Goal: Transaction & Acquisition: Purchase product/service

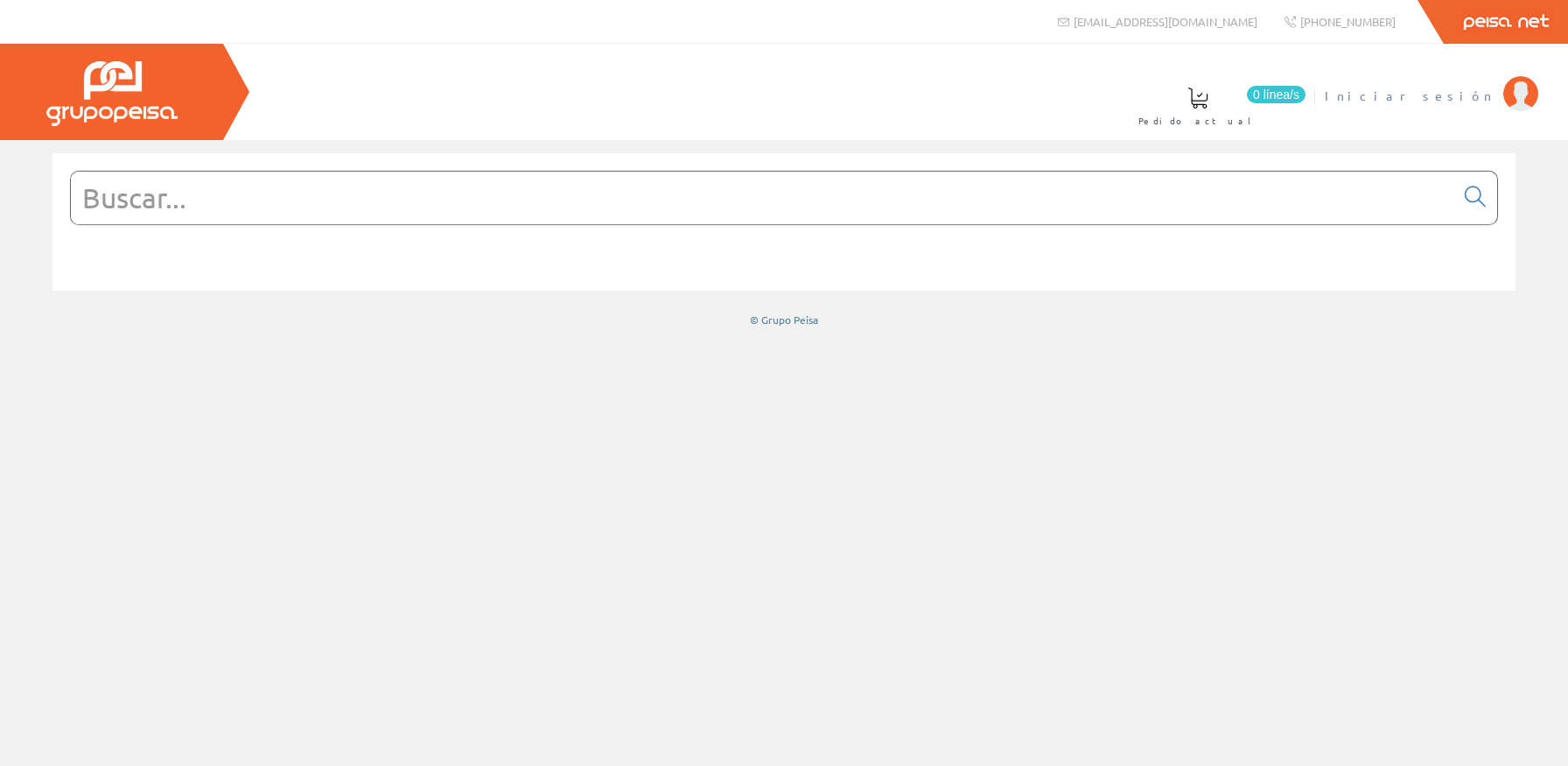
click at [1451, 92] on span "Iniciar sesión" at bounding box center [1409, 95] width 170 height 18
click at [811, 191] on input "text" at bounding box center [762, 198] width 1383 height 53
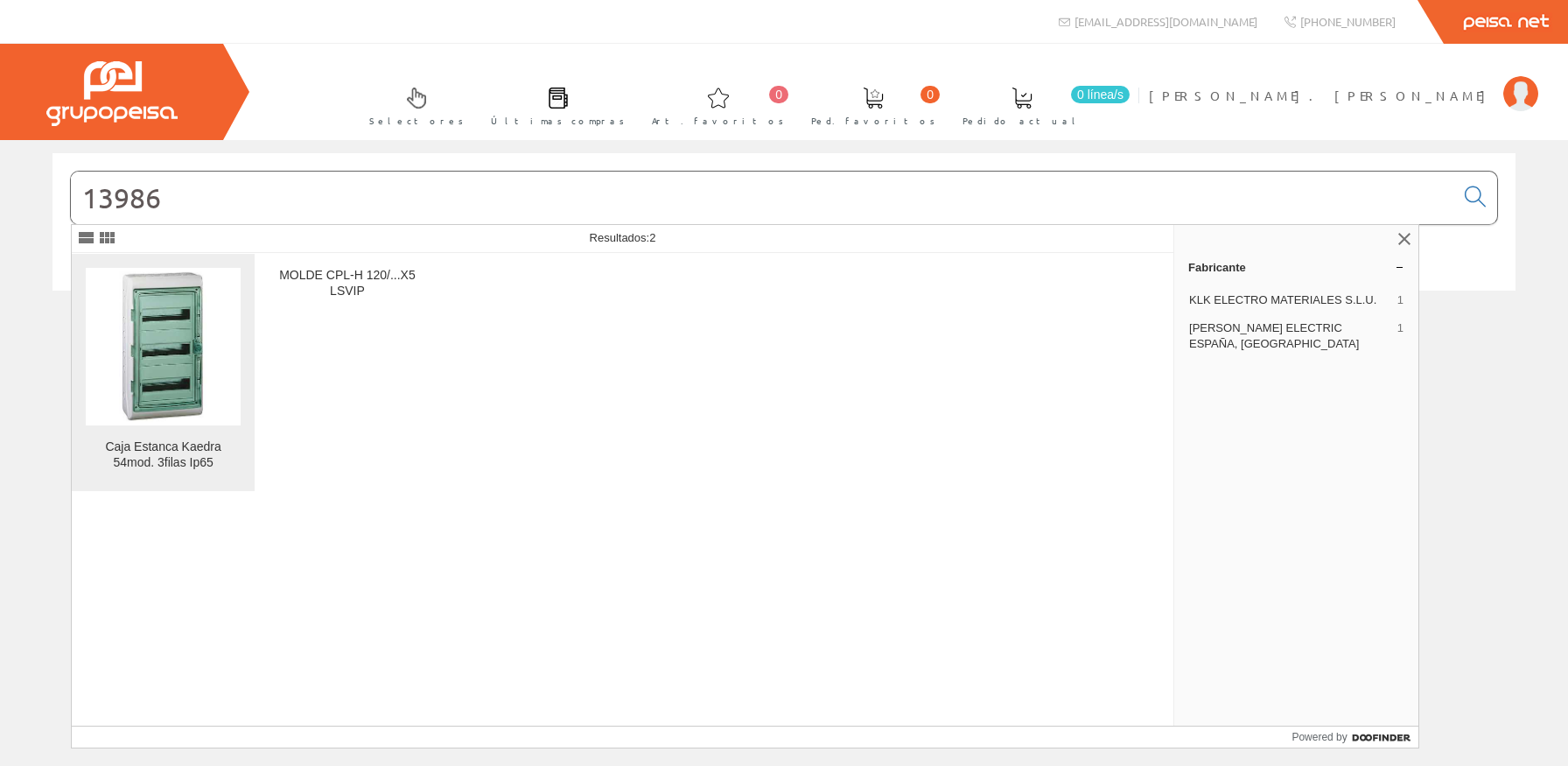
type input "13986"
click at [147, 339] on img at bounding box center [163, 346] width 155 height 155
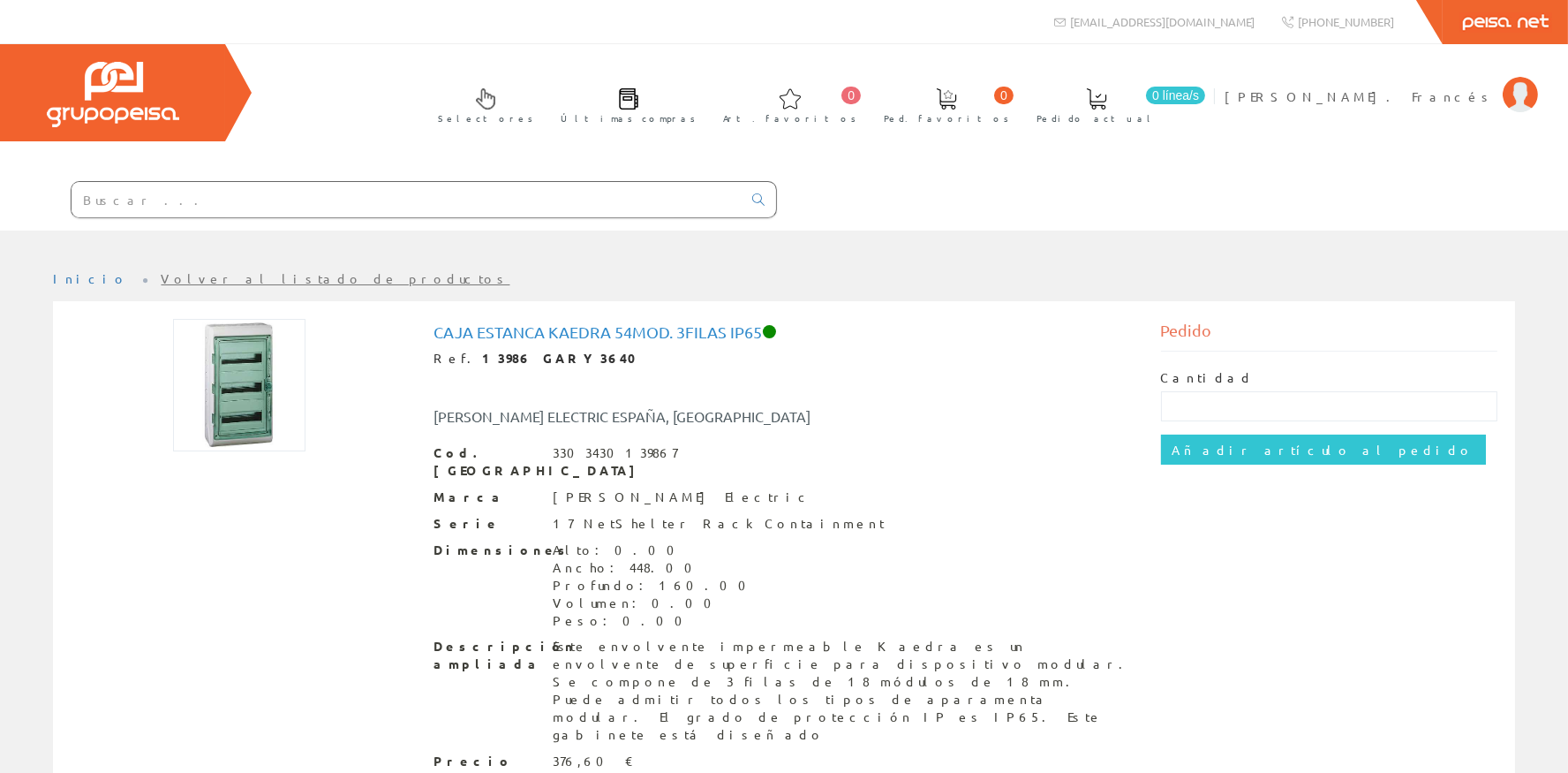
scroll to position [99, 0]
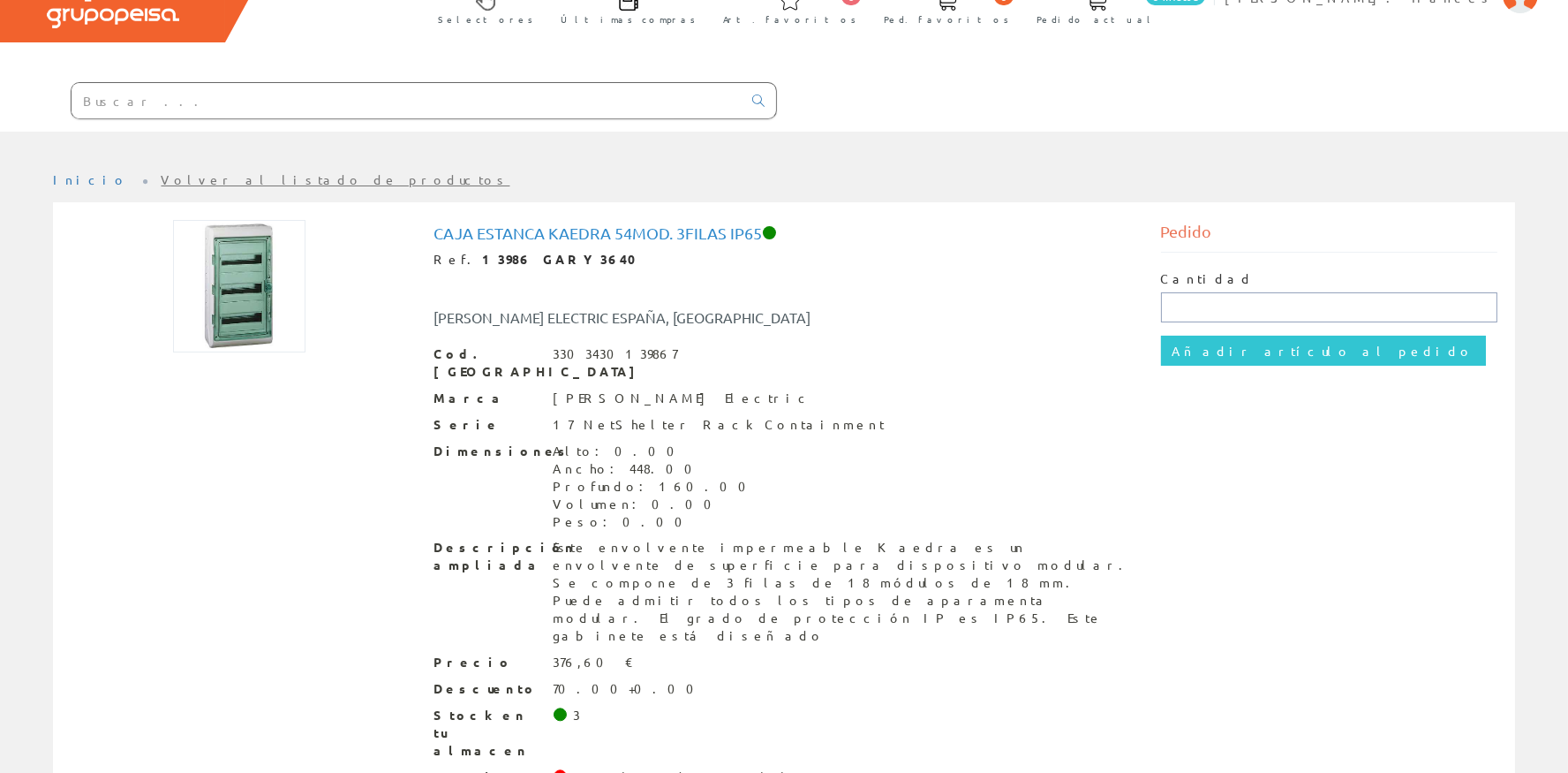
click at [1189, 306] on input "text" at bounding box center [1330, 307] width 337 height 30
type input "1"
click at [1258, 365] on input "Añadir artículo al pedido" at bounding box center [1323, 351] width 325 height 30
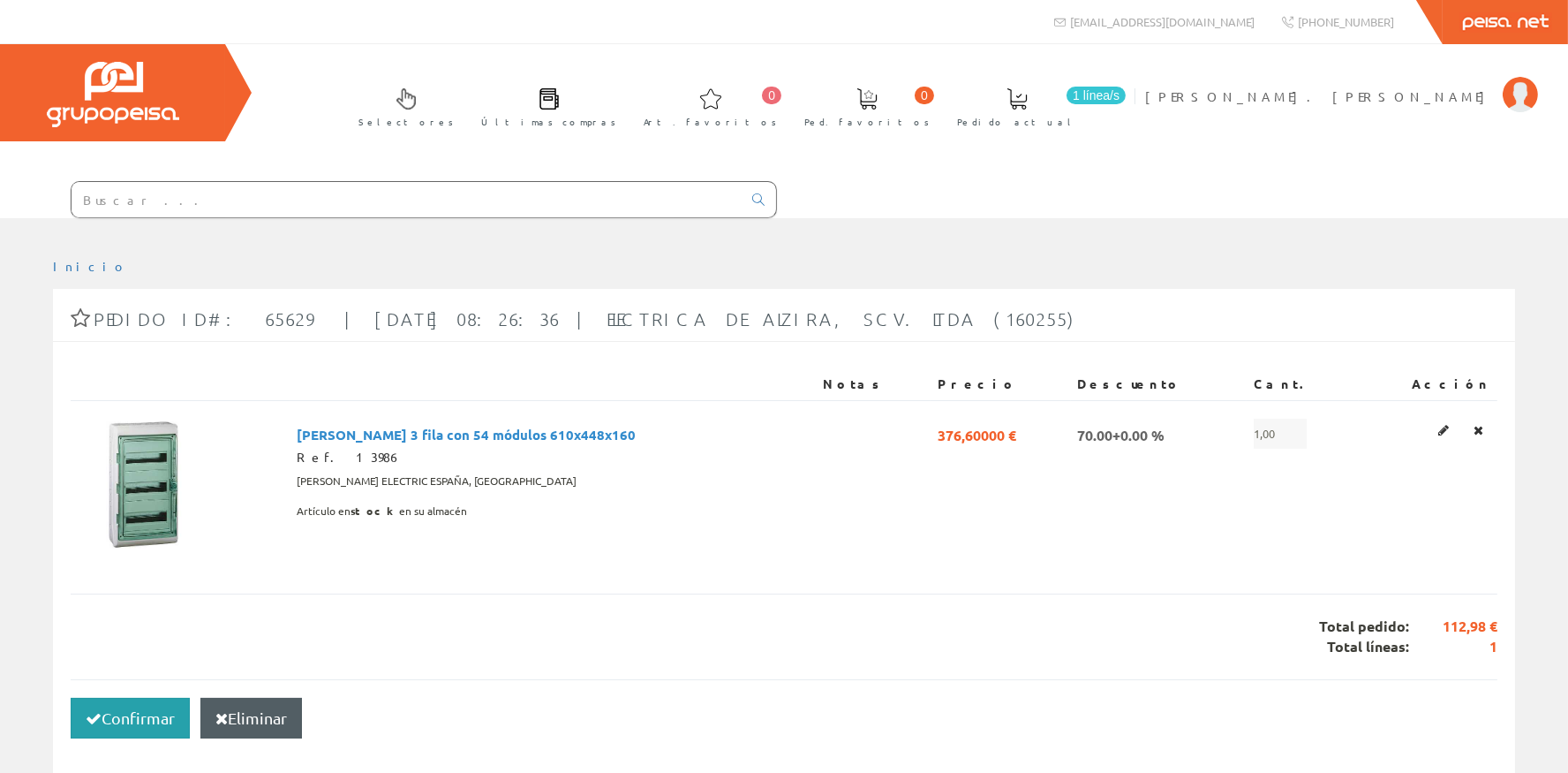
click at [101, 722] on icon "button" at bounding box center [93, 719] width 16 height 12
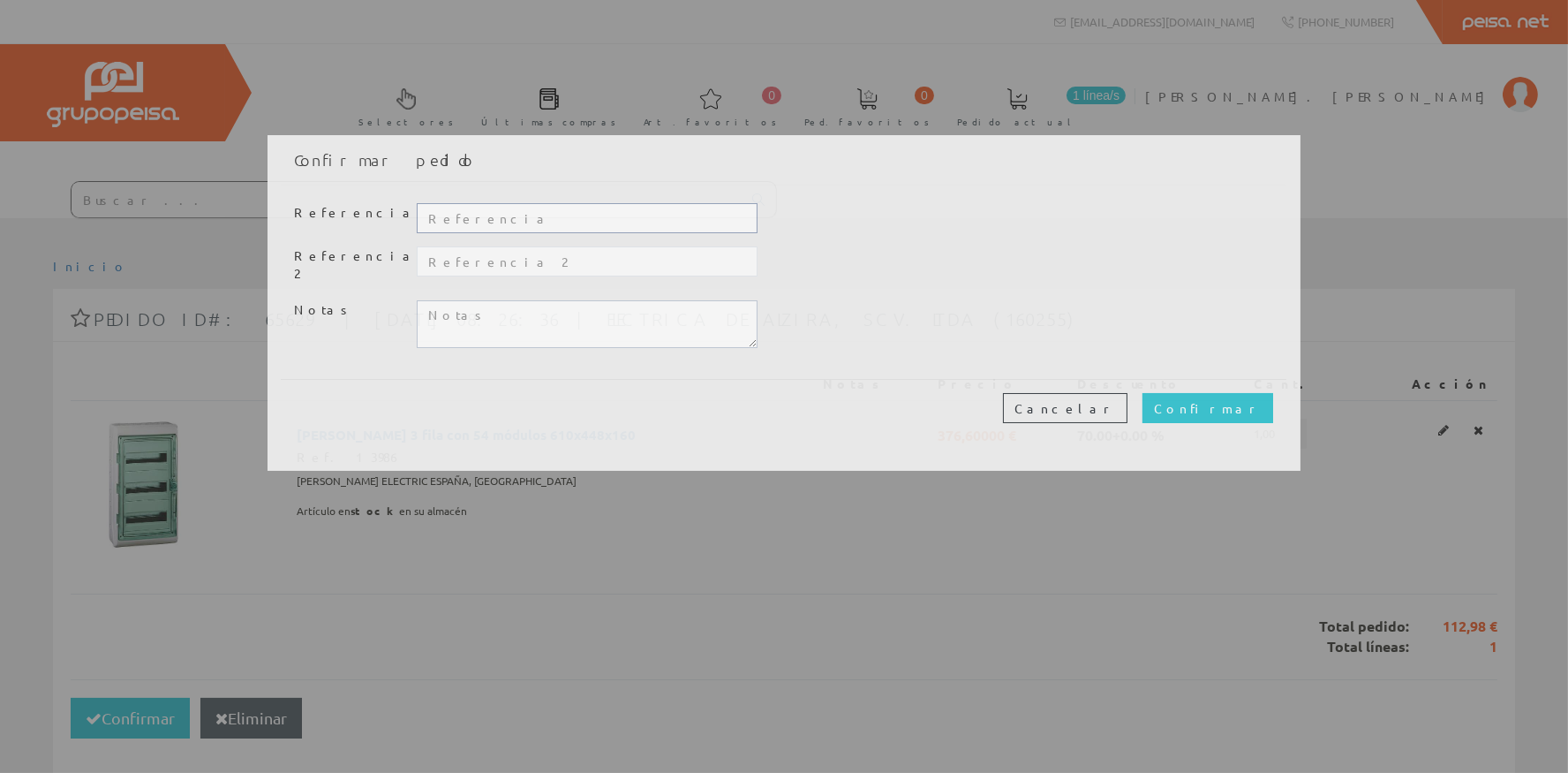
click at [451, 217] on input "text" at bounding box center [588, 218] width 341 height 30
click at [1127, 407] on button "Cancelar" at bounding box center [1065, 408] width 124 height 30
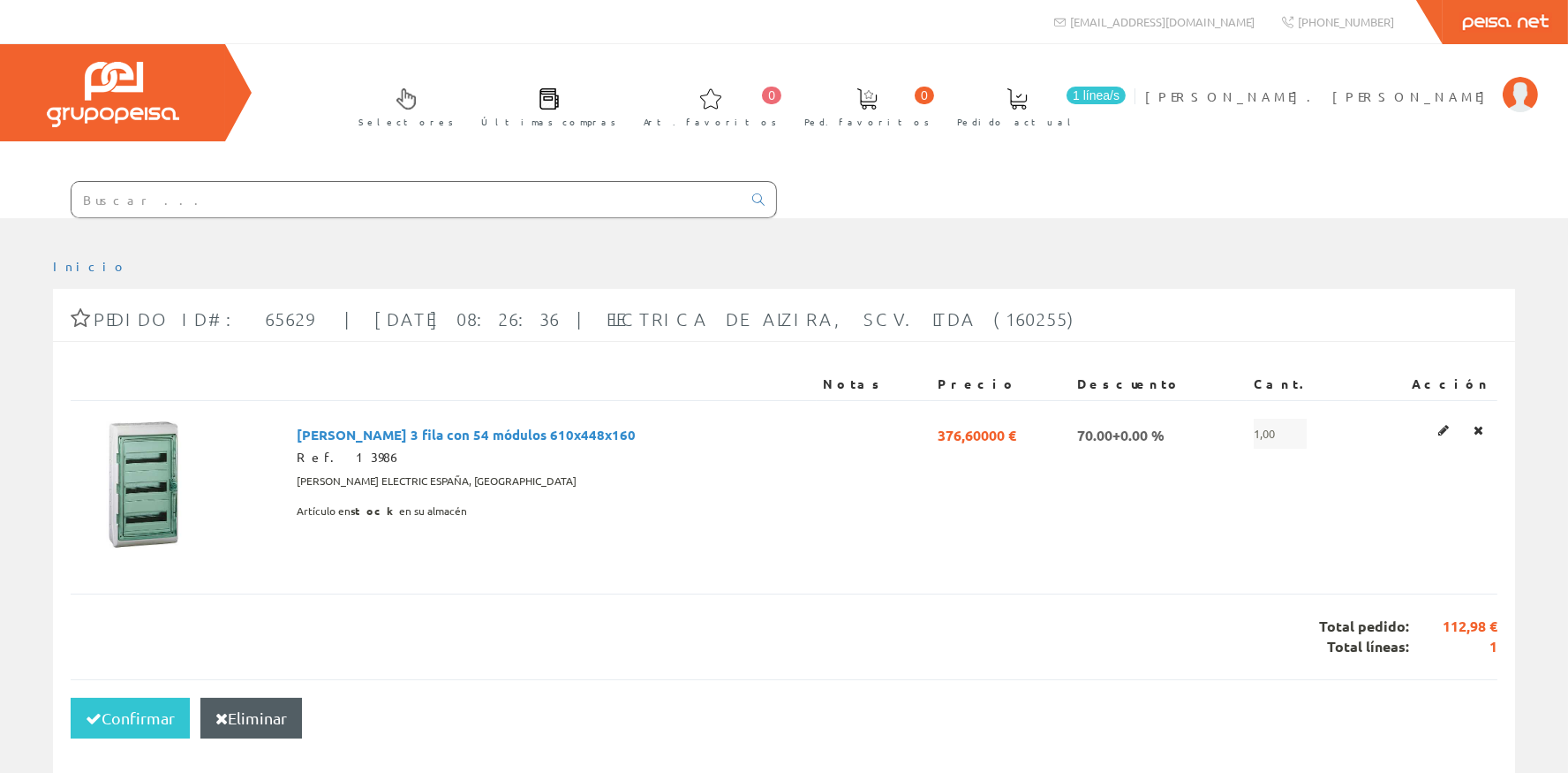
click at [159, 206] on input "text" at bounding box center [406, 199] width 670 height 35
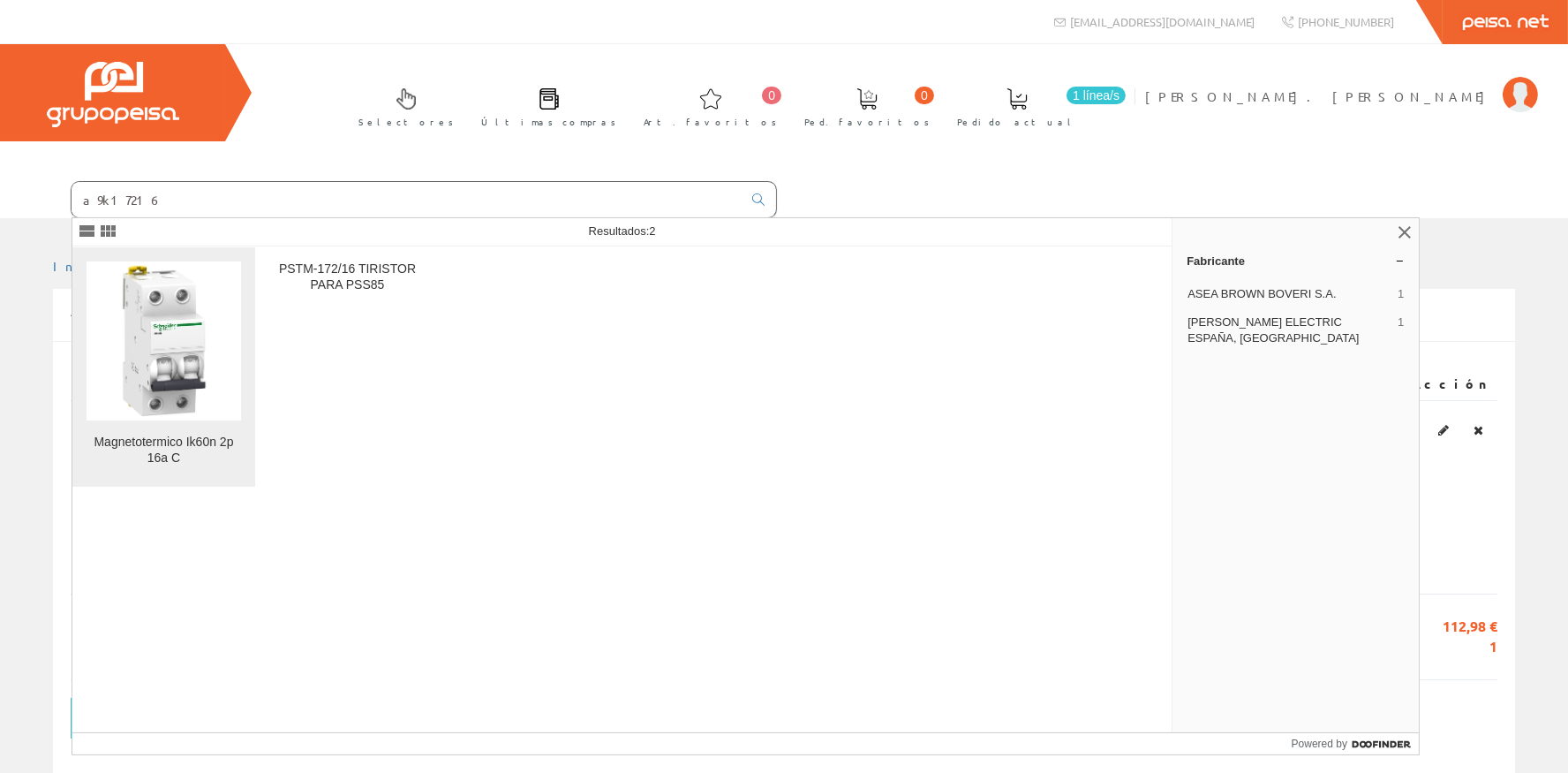
type input "a9k17216"
click at [172, 342] on img at bounding box center [163, 340] width 155 height 155
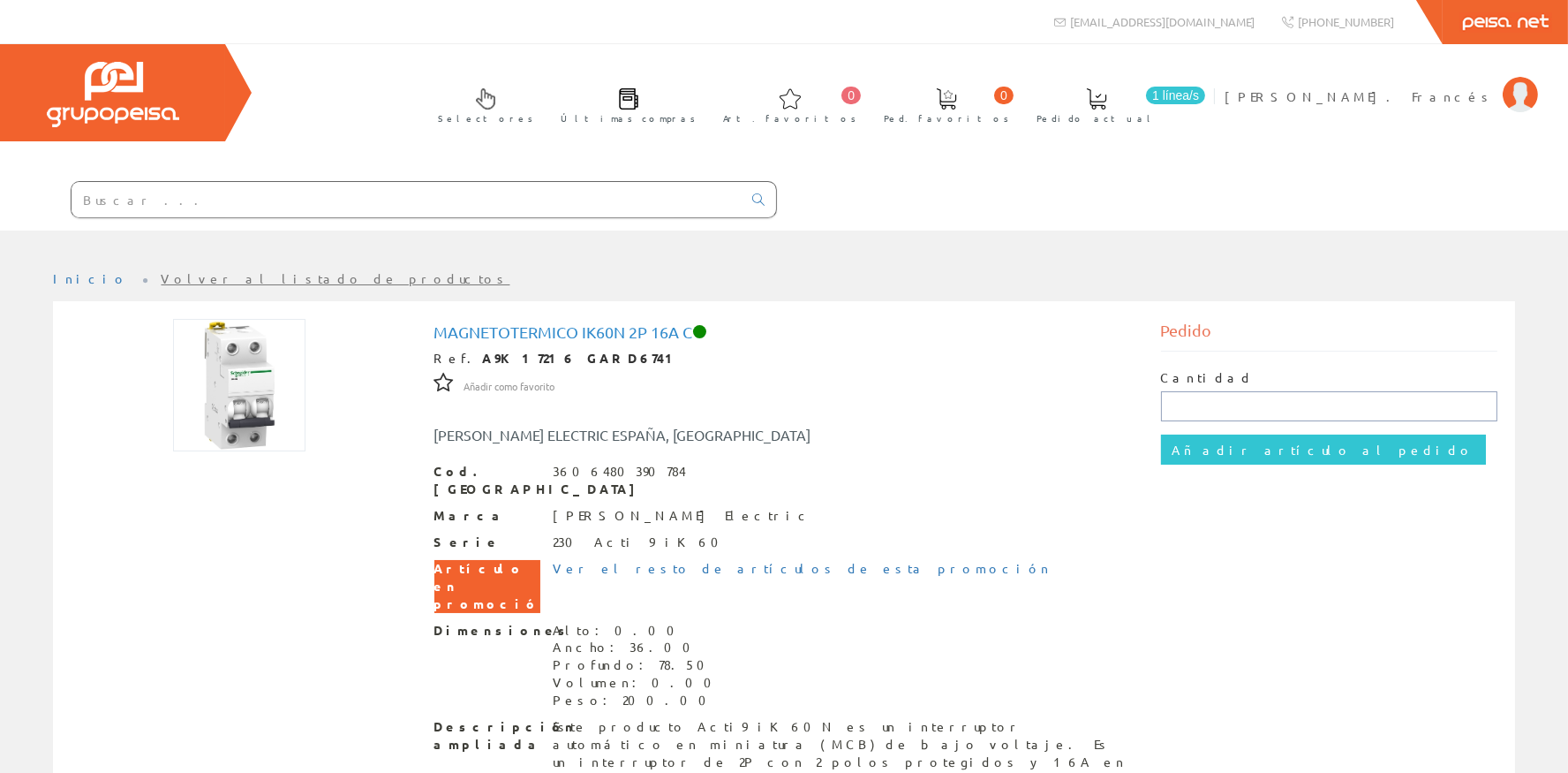
click at [1249, 412] on input "text" at bounding box center [1330, 407] width 337 height 30
type input "6"
click at [1225, 453] on input "Añadir artículo al pedido" at bounding box center [1323, 450] width 325 height 30
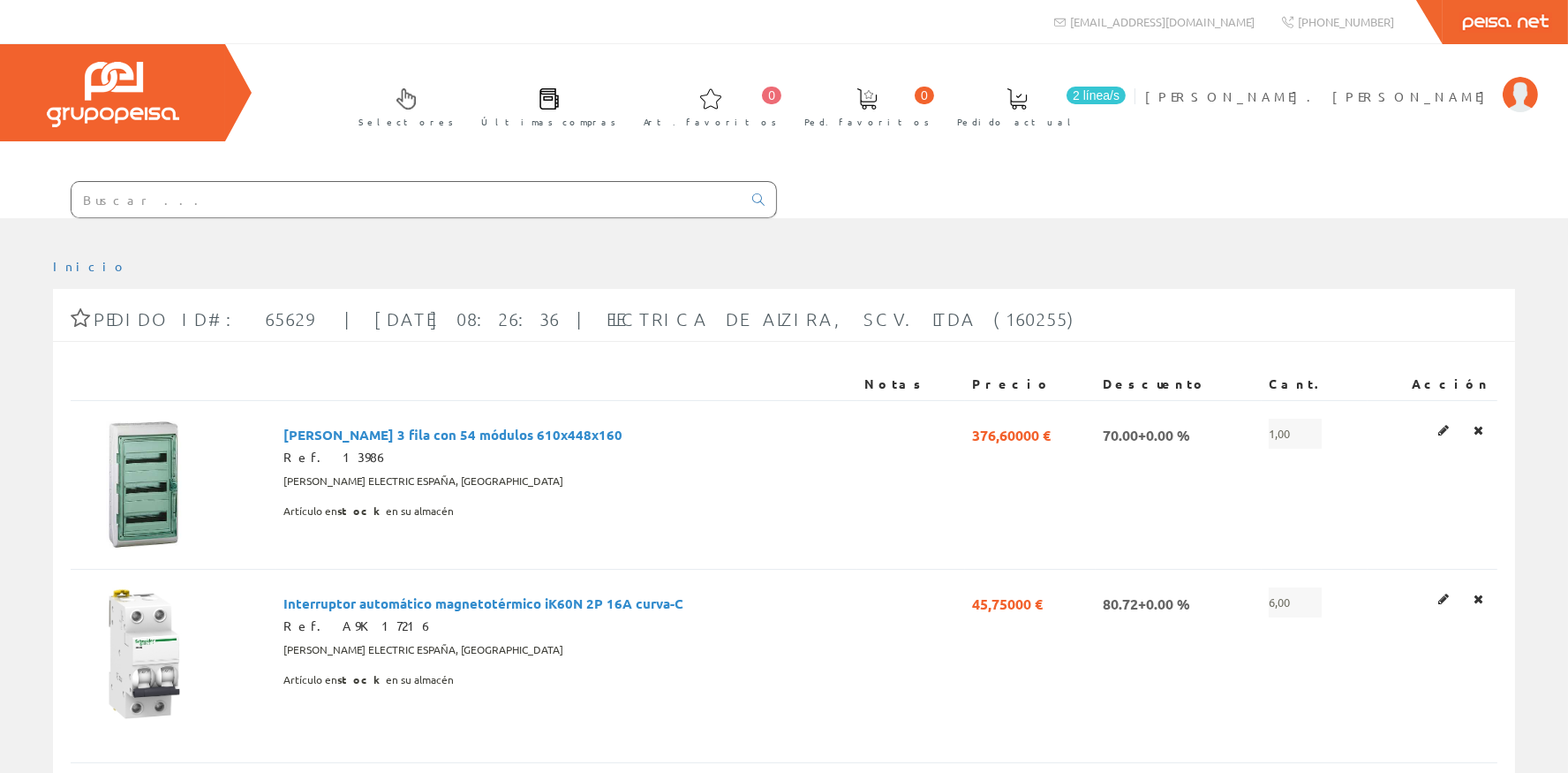
click at [210, 196] on input "text" at bounding box center [406, 199] width 670 height 35
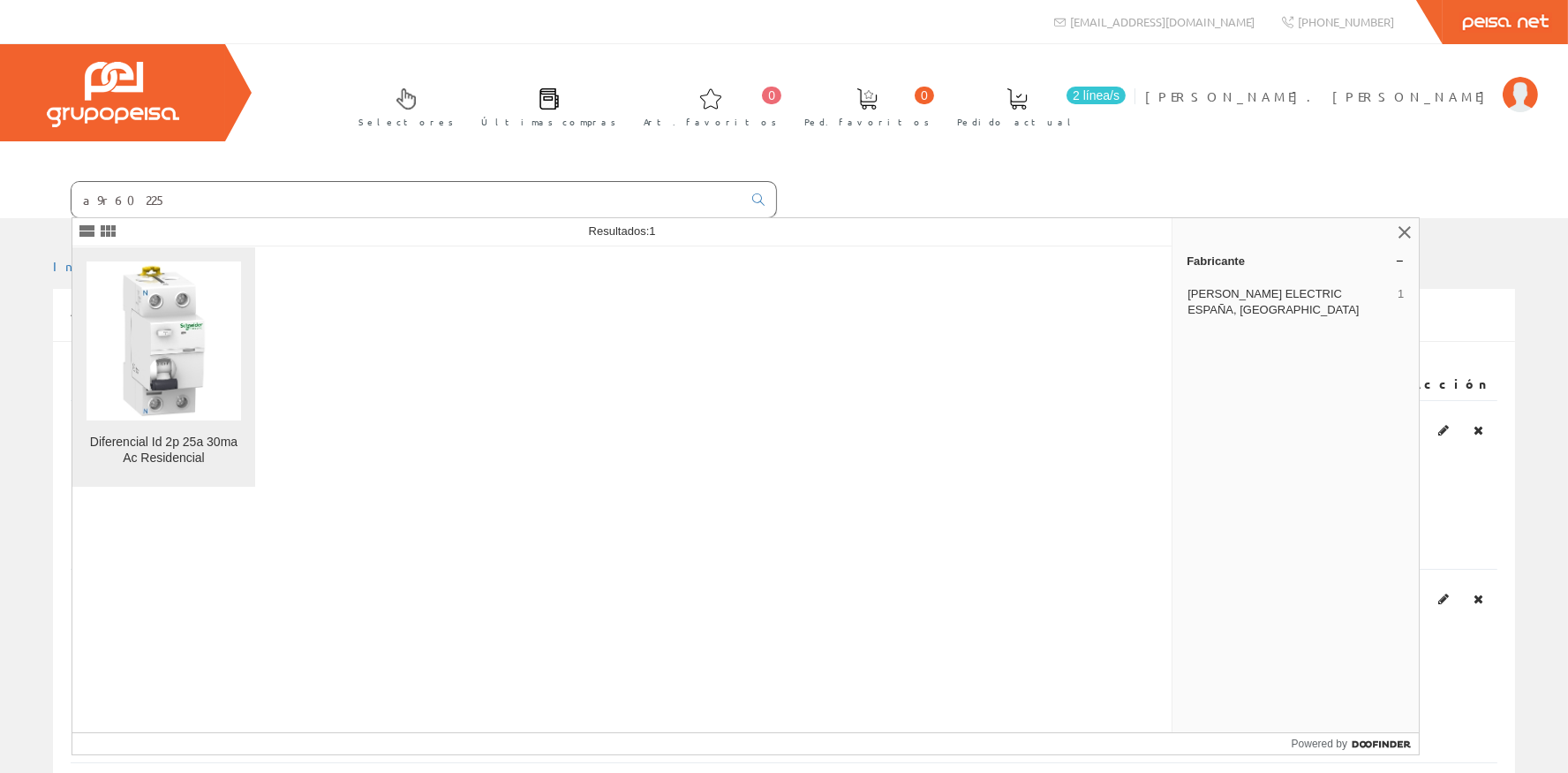
type input "a9r60225"
click at [134, 357] on img at bounding box center [163, 340] width 155 height 155
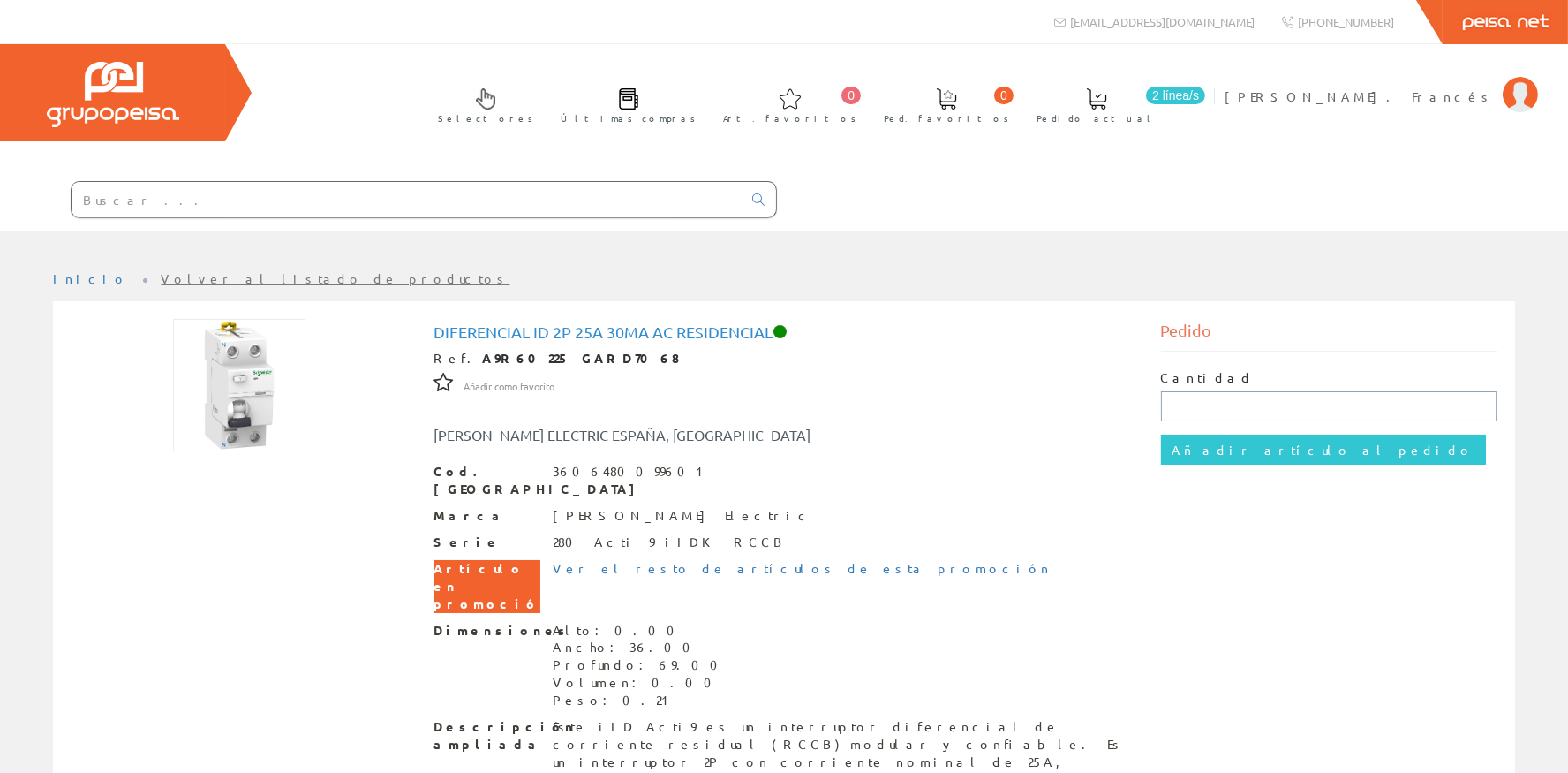
click at [1191, 408] on input "text" at bounding box center [1330, 407] width 337 height 30
type input "6"
click at [1200, 451] on input "Añadir artículo al pedido" at bounding box center [1323, 450] width 325 height 30
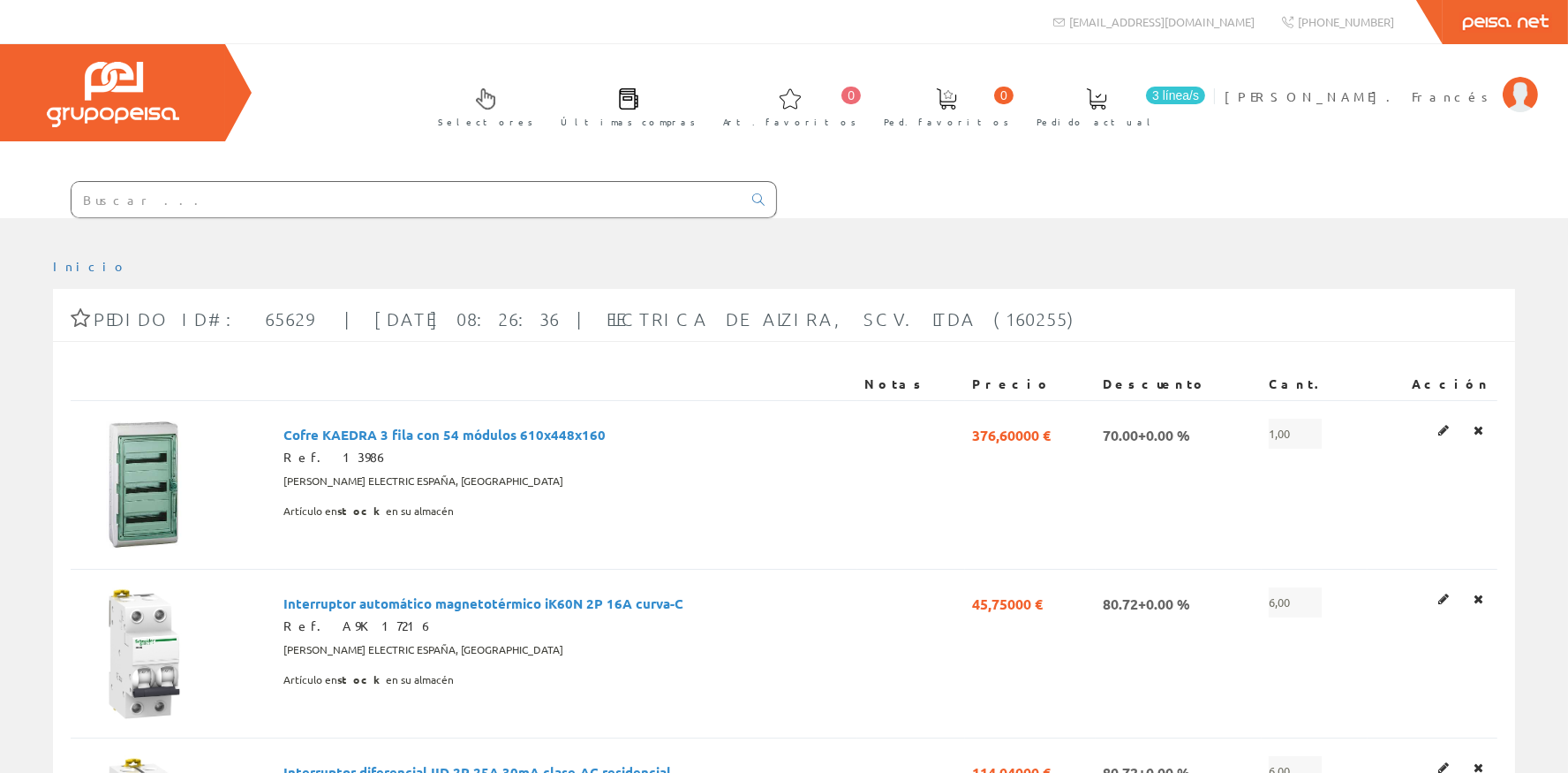
click at [155, 212] on input "text" at bounding box center [406, 199] width 670 height 35
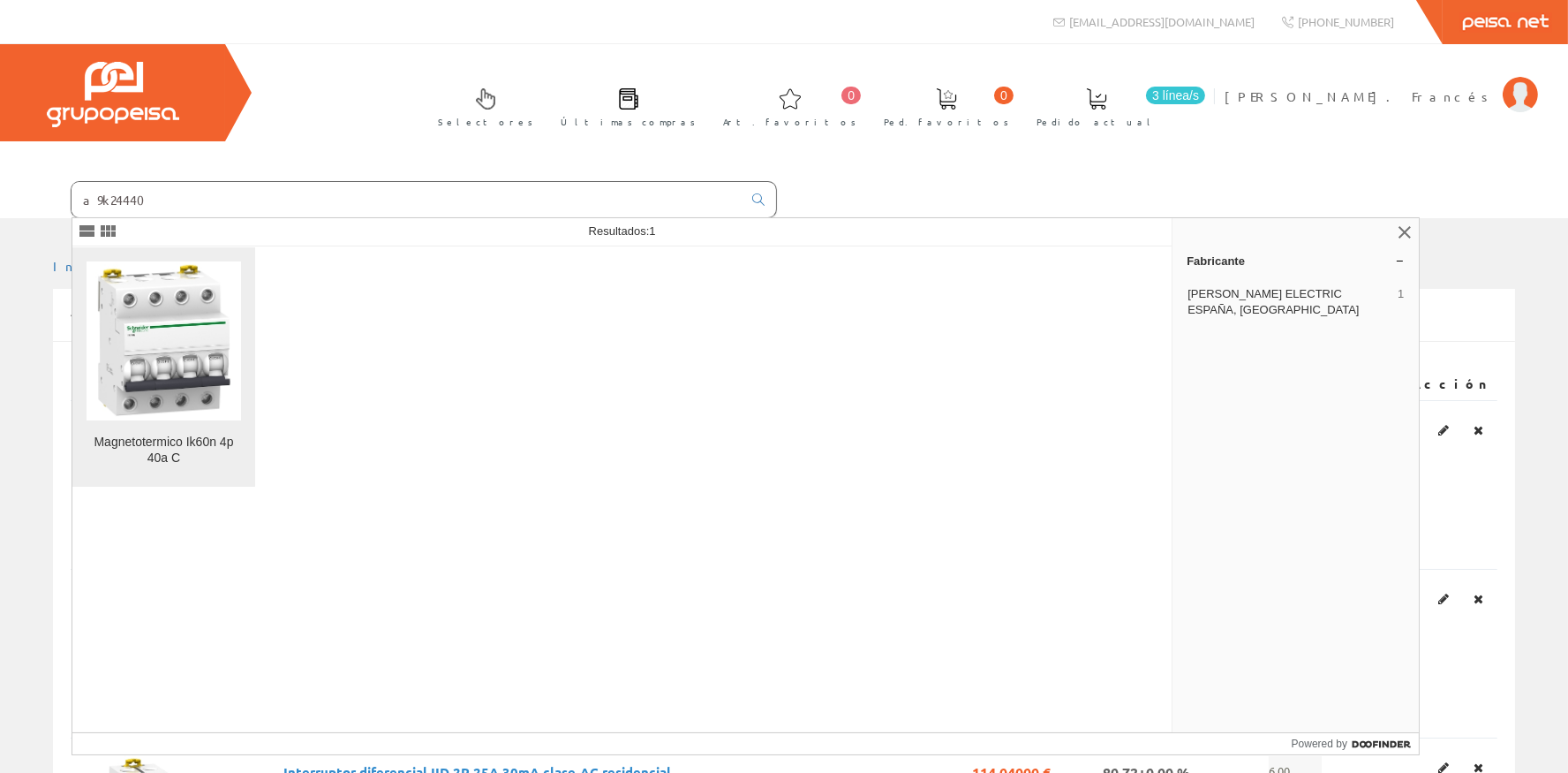
type input "a9k24440"
click at [97, 332] on img at bounding box center [163, 340] width 155 height 155
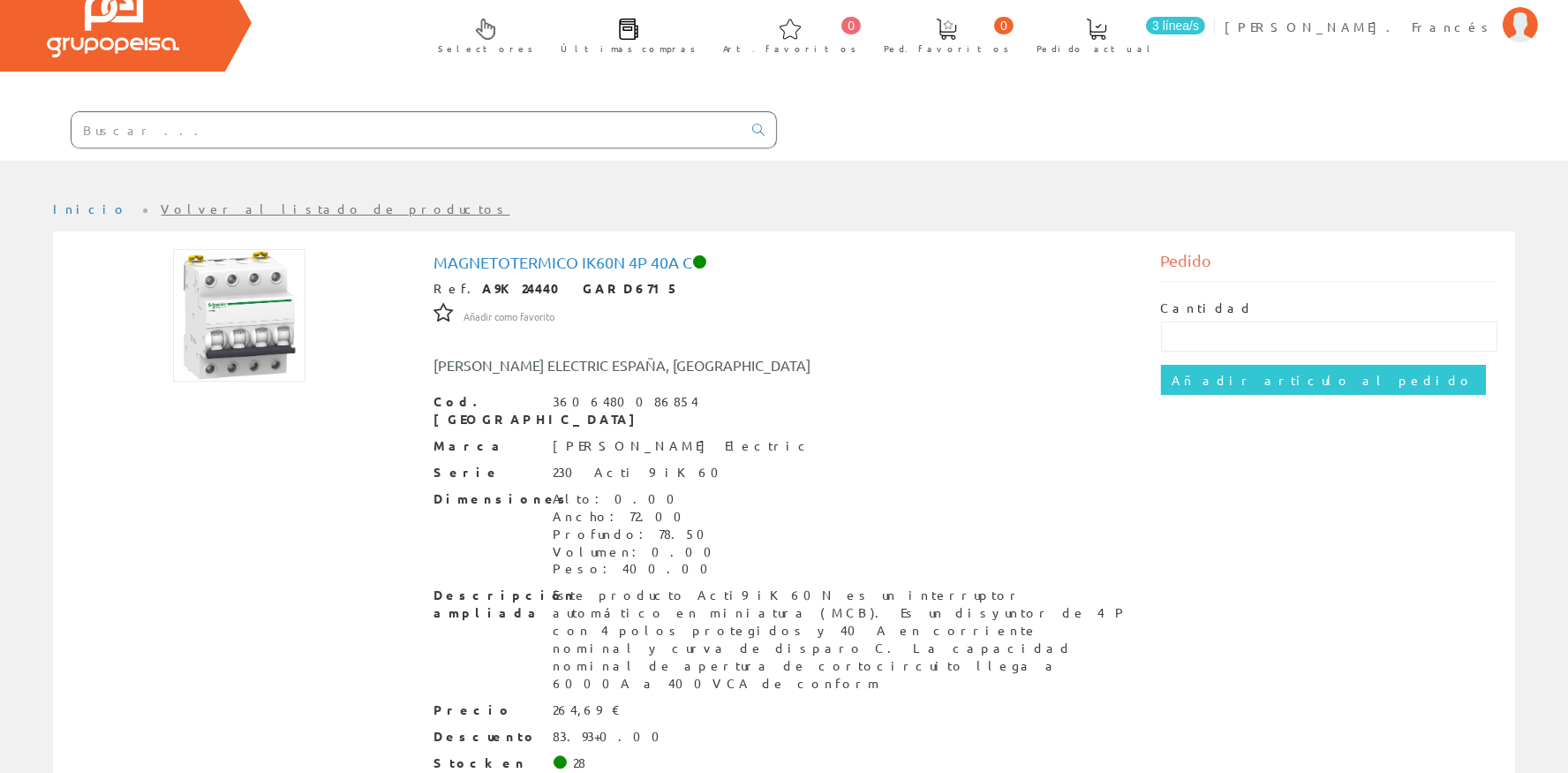
scroll to position [117, 0]
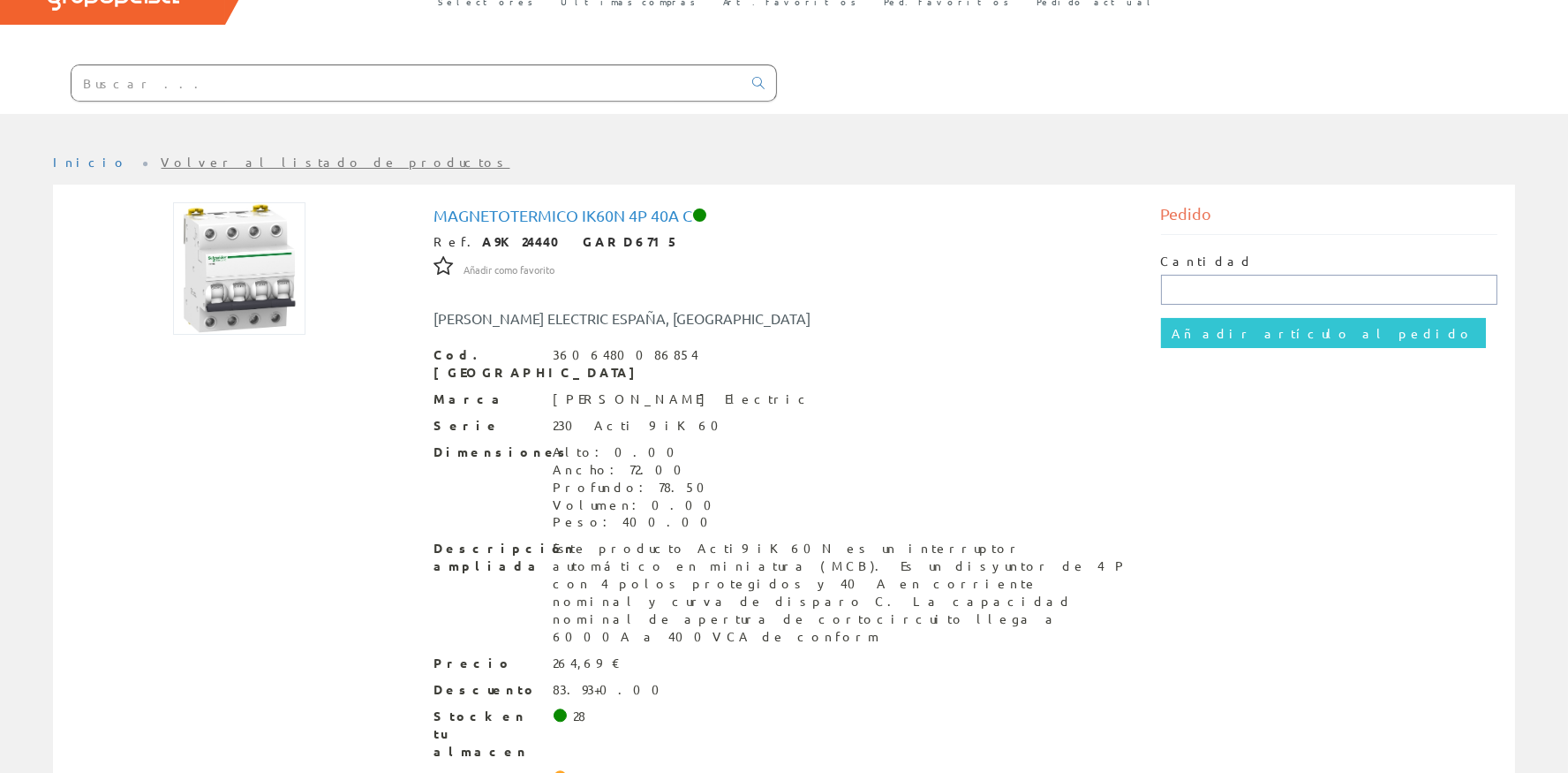
click at [1198, 285] on input "text" at bounding box center [1330, 290] width 337 height 30
type input "2"
click at [1196, 325] on input "Añadir artículo al pedido" at bounding box center [1323, 333] width 325 height 30
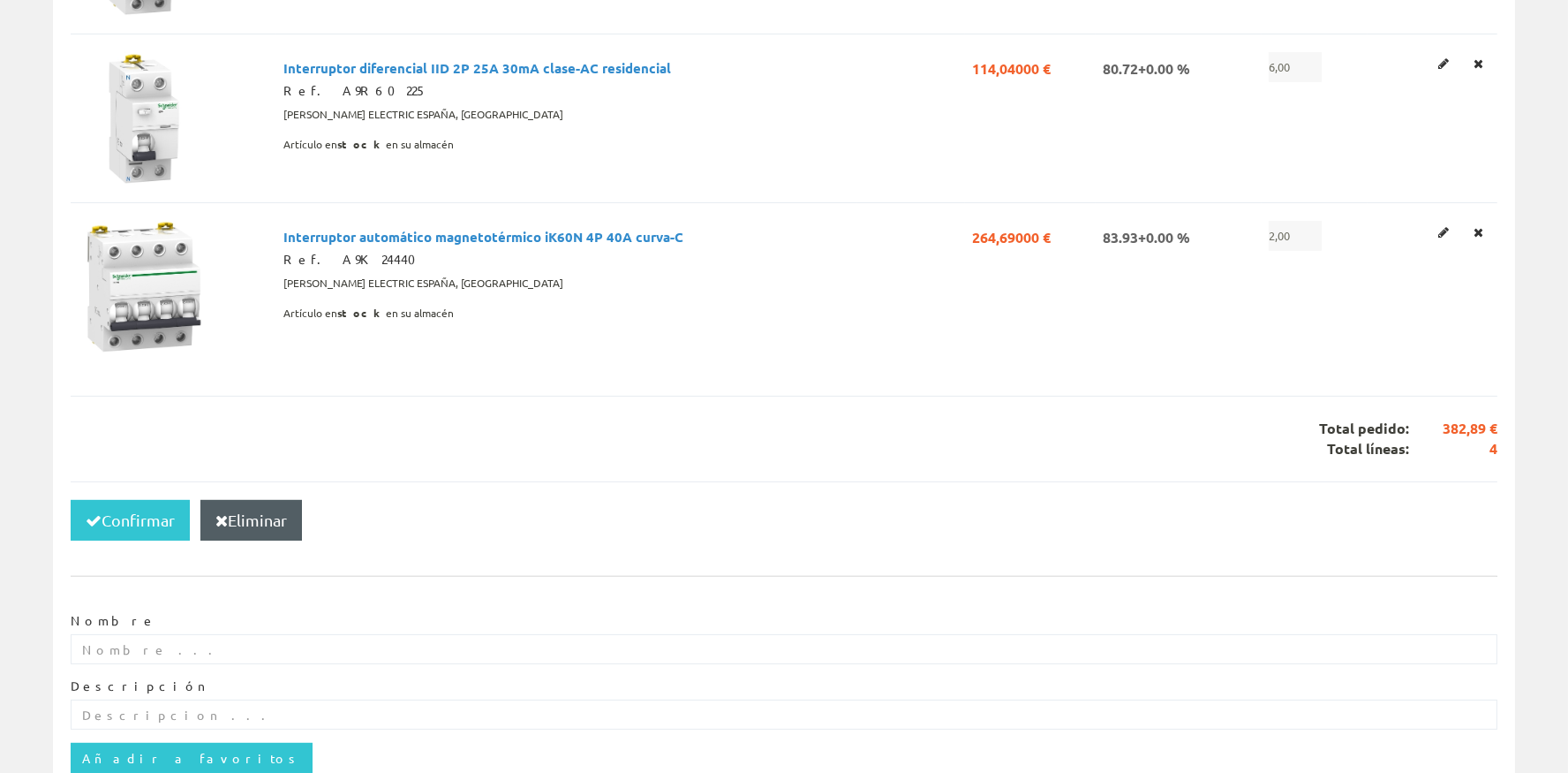
scroll to position [712, 0]
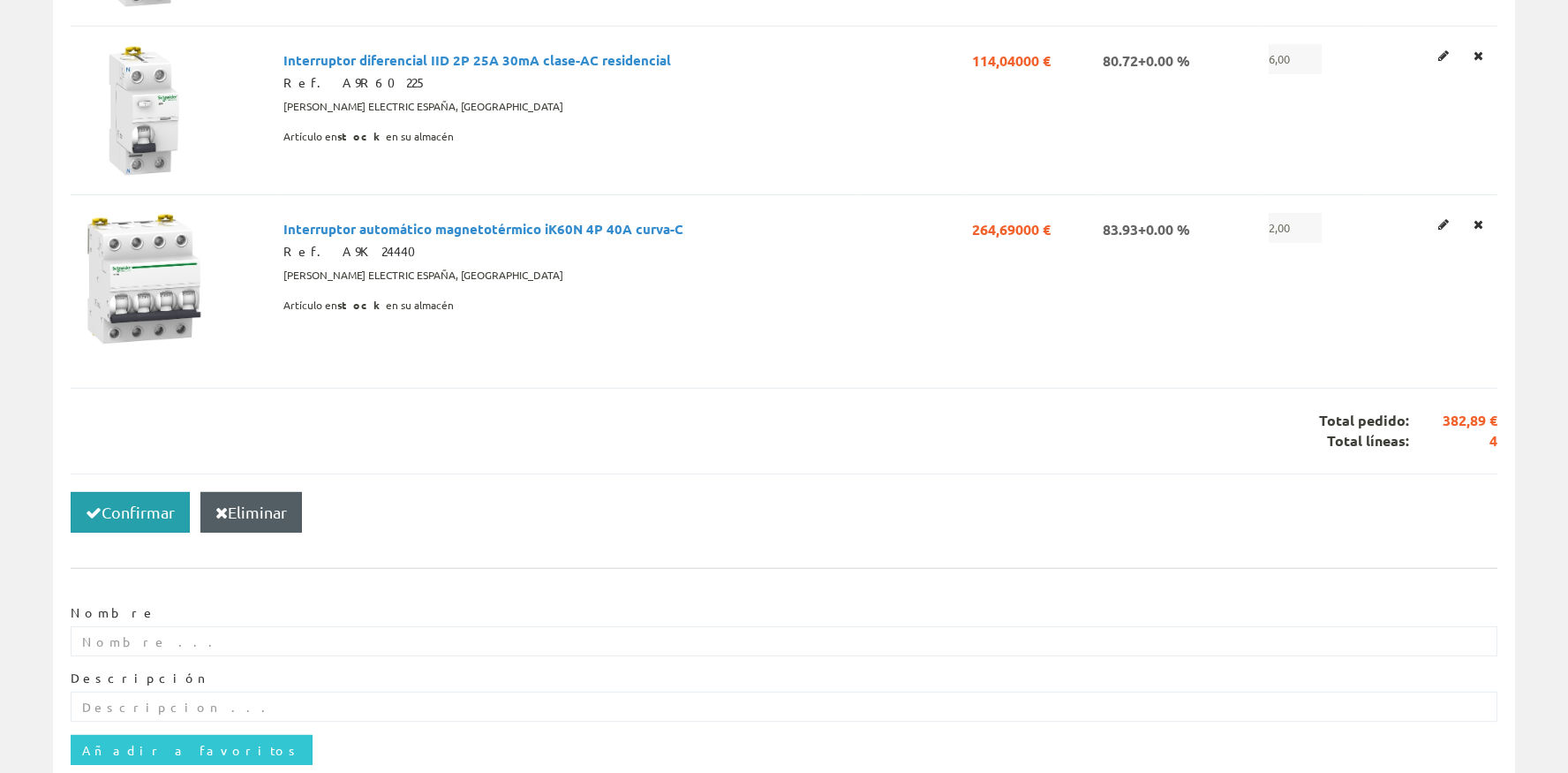
click at [146, 512] on button "Confirmar" at bounding box center [131, 512] width 119 height 41
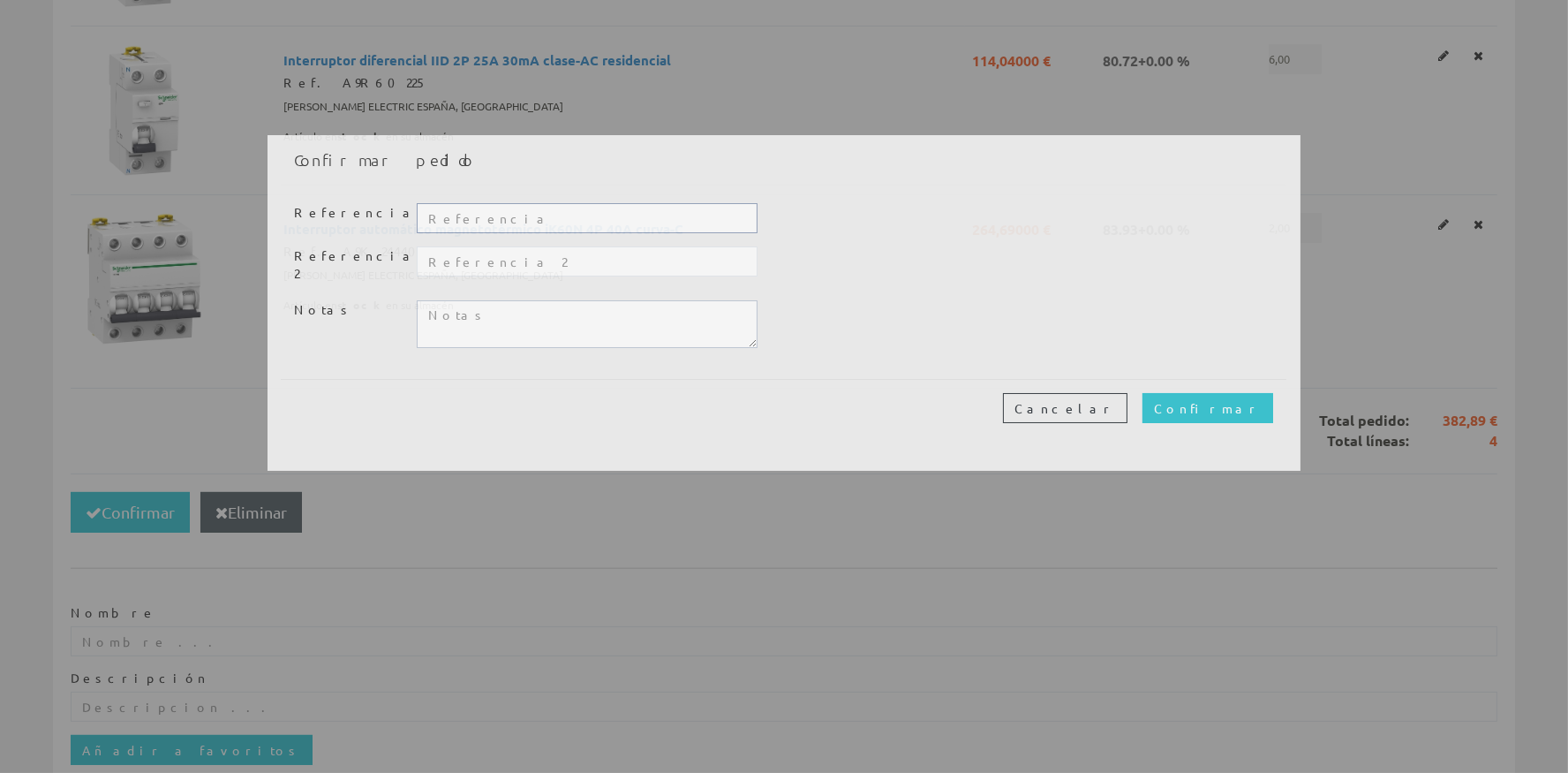
click at [524, 217] on input "text" at bounding box center [588, 218] width 341 height 30
type input "20334"
click at [517, 322] on textarea at bounding box center [588, 324] width 341 height 47
type textarea "Pasaremos esta mañana a recogerlo, dejarlo en el mostrador, gracias."
click at [1276, 383] on div "Cancelar Confirmar" at bounding box center [783, 408] width 1006 height 58
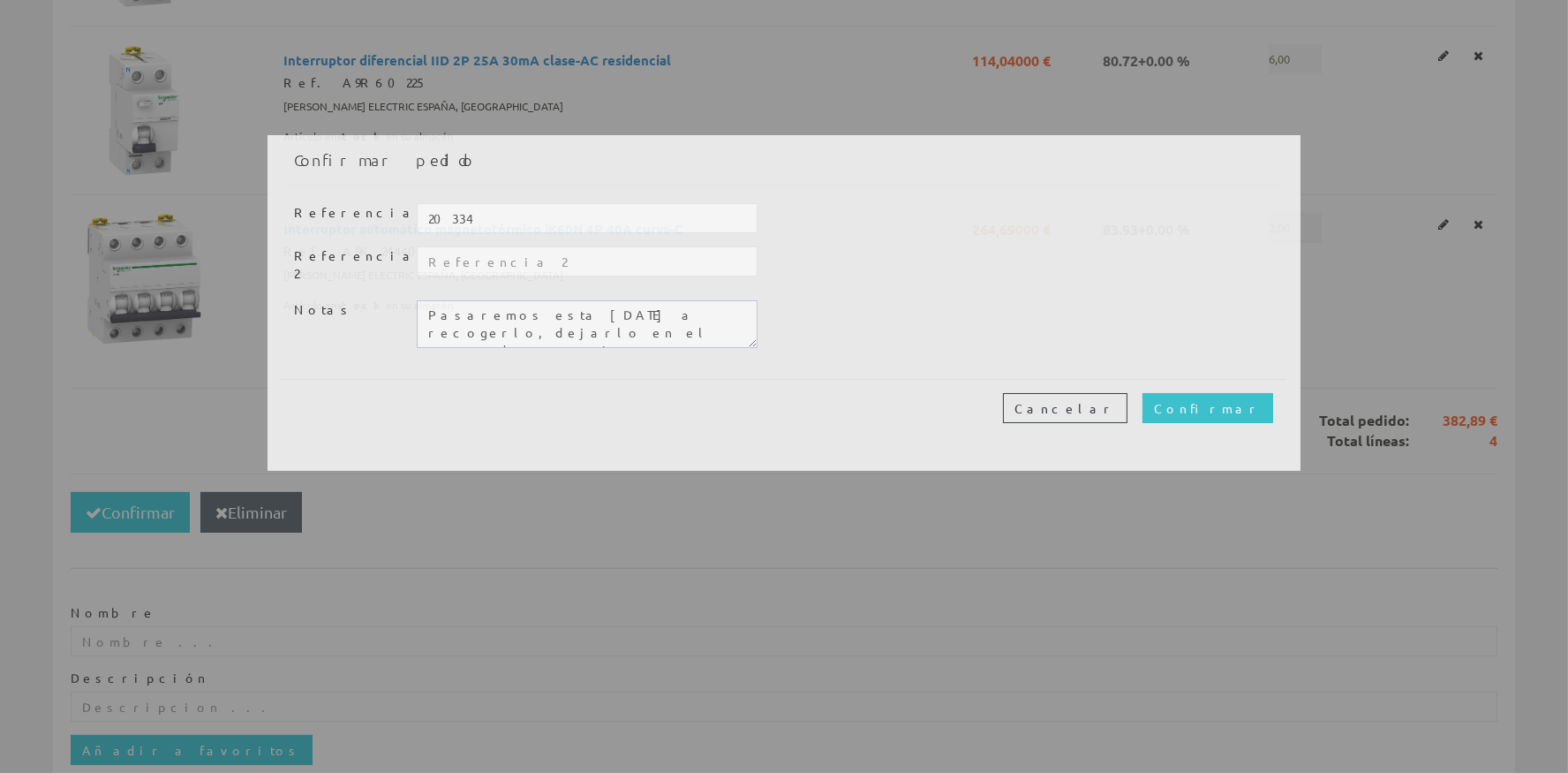
click at [1276, 401] on div "Cancelar Confirmar" at bounding box center [783, 408] width 1006 height 58
click at [1242, 397] on input "Confirmar" at bounding box center [1208, 408] width 131 height 30
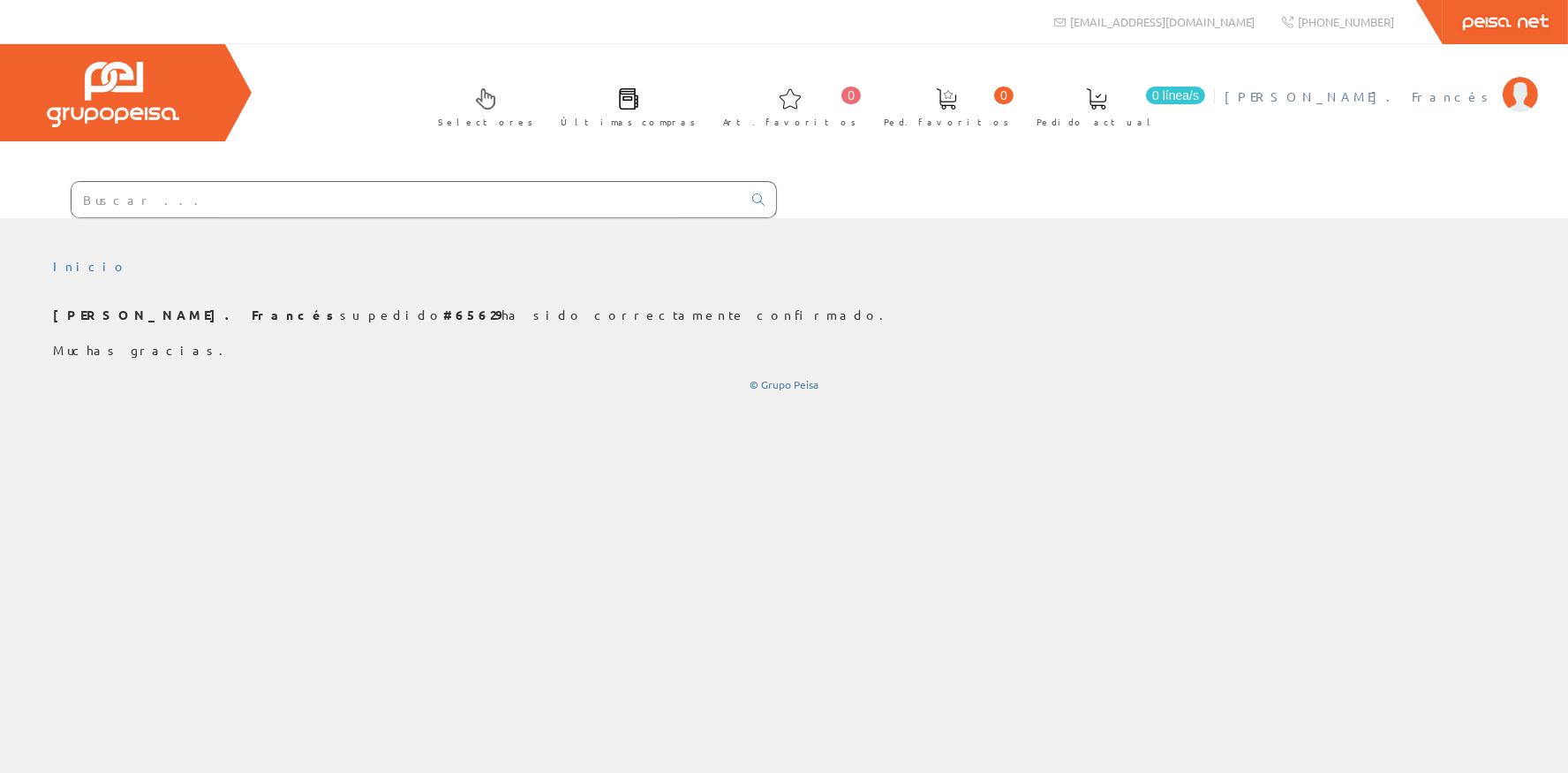
click at [1393, 98] on ul "Selectores Últimas compras 0 Art. favoritos 0 0 línea/s" at bounding box center [980, 107] width 1122 height 68
click at [1410, 97] on span "[PERSON_NAME]. Francés" at bounding box center [1359, 96] width 269 height 18
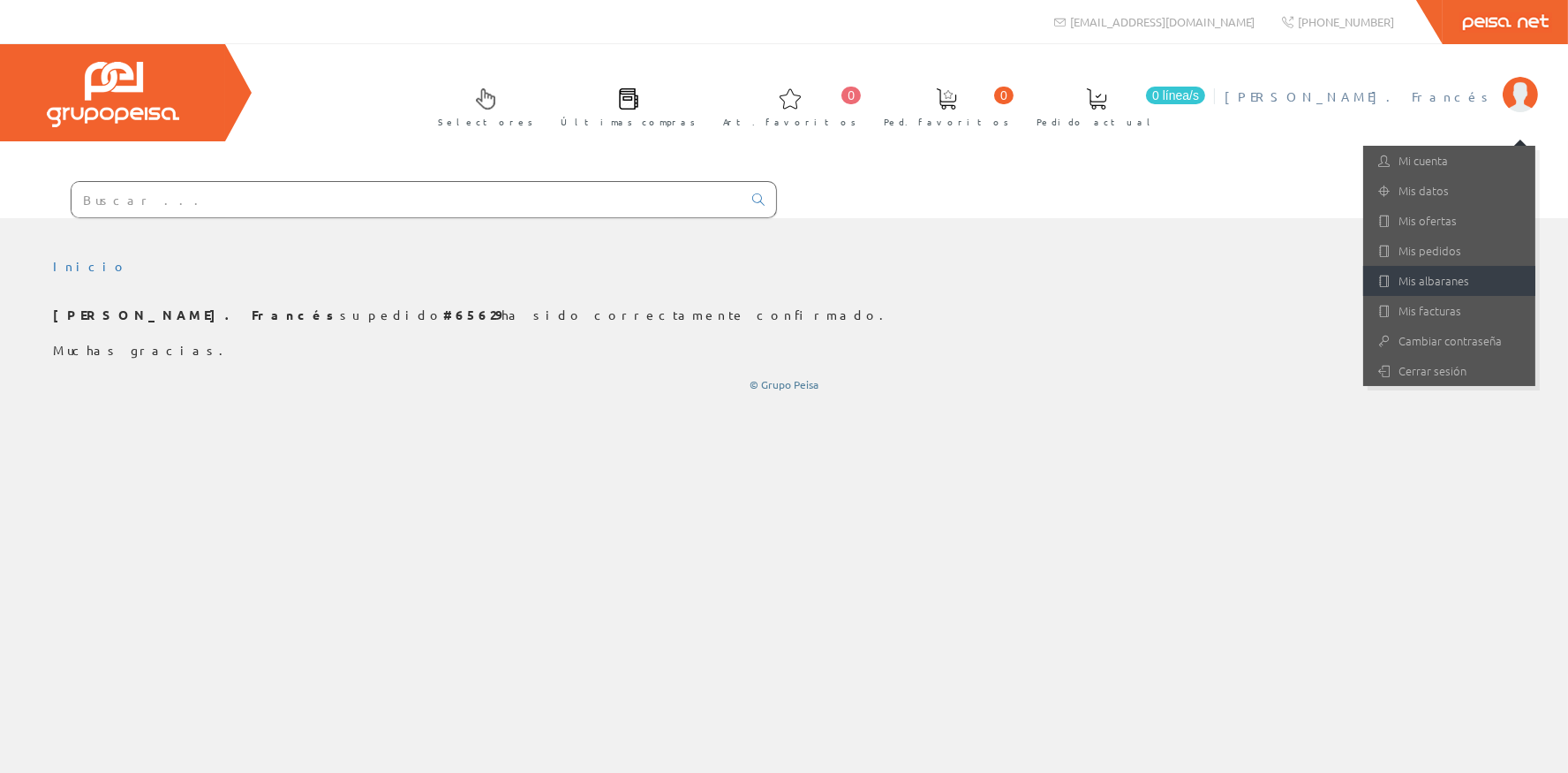
click at [1411, 276] on link "Mis albaranes" at bounding box center [1449, 281] width 173 height 30
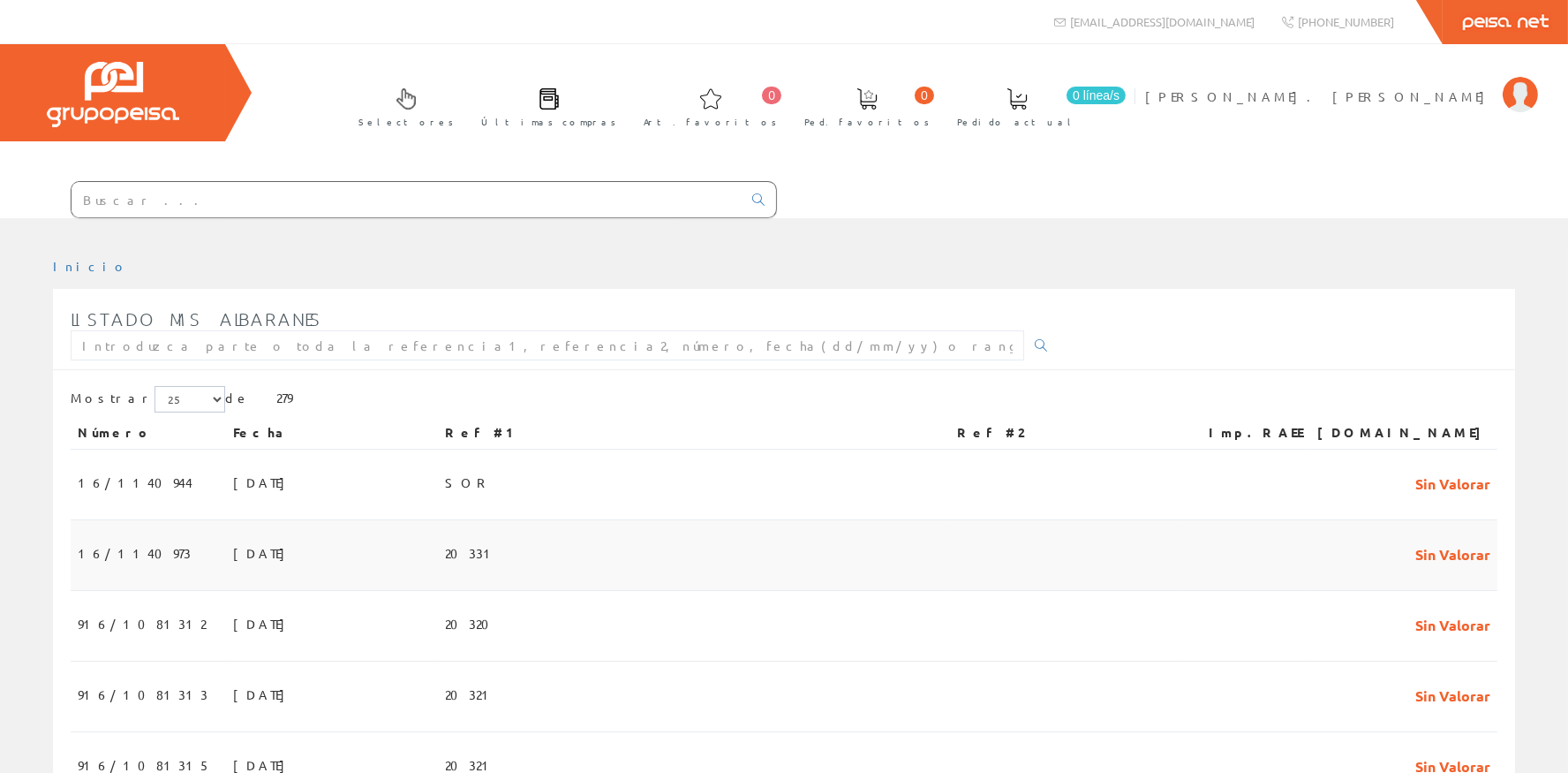
click at [572, 565] on td "20331" at bounding box center [694, 556] width 512 height 71
click at [438, 480] on td "[DATE]" at bounding box center [332, 485] width 212 height 71
click at [547, 620] on td "20320" at bounding box center [694, 626] width 512 height 71
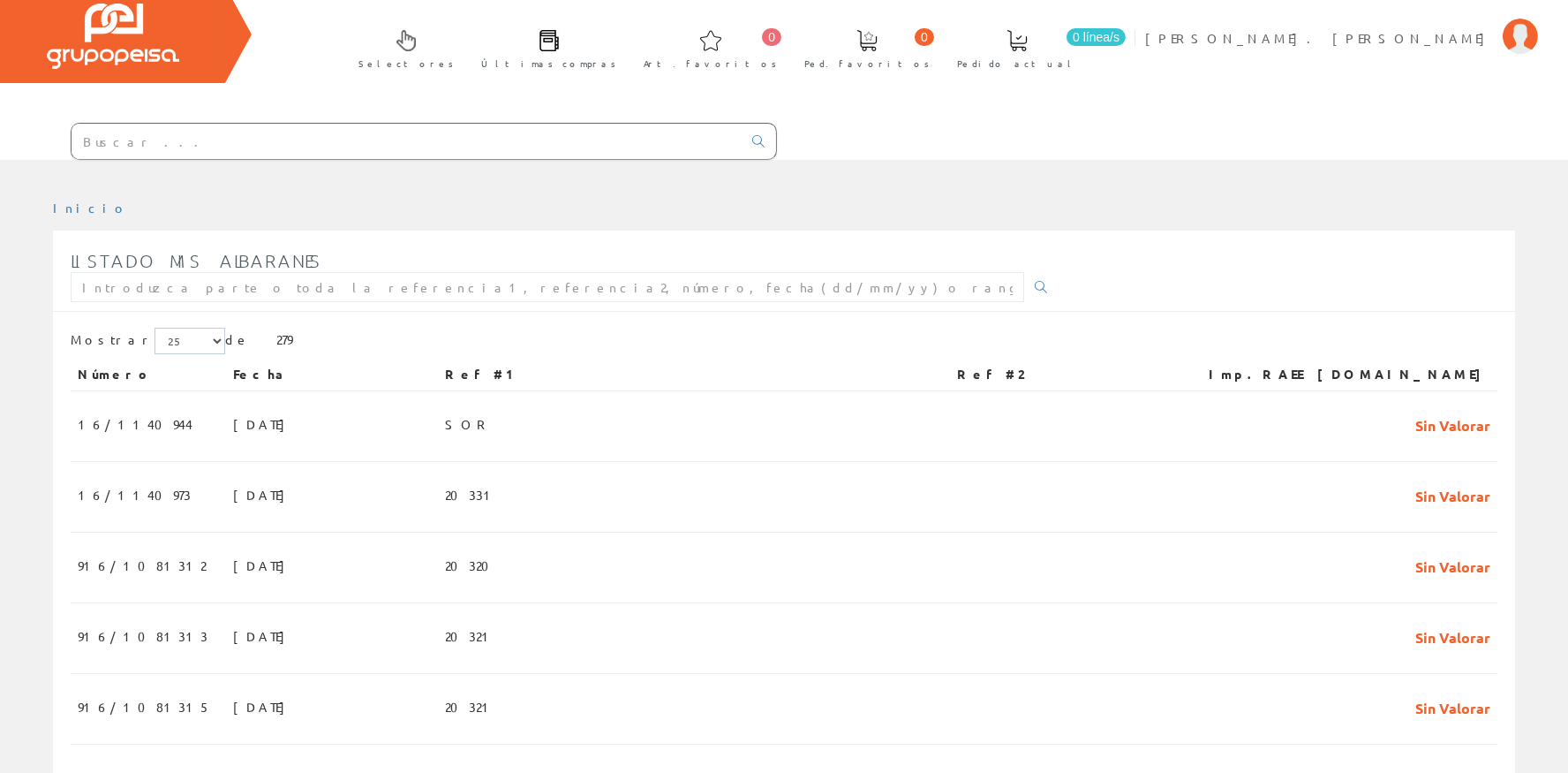
scroll to position [158, 0]
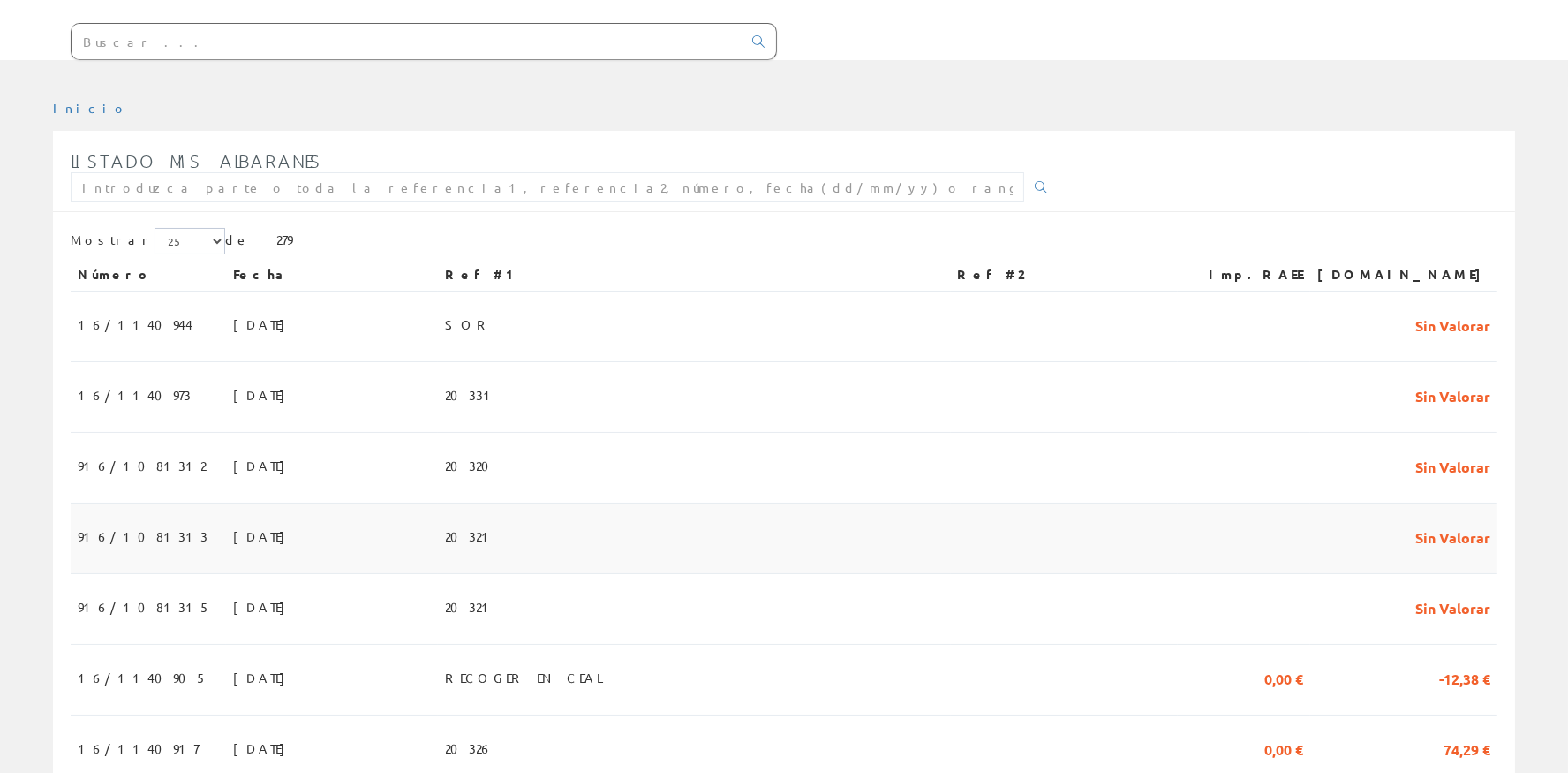
click at [555, 555] on td "20321" at bounding box center [694, 539] width 512 height 71
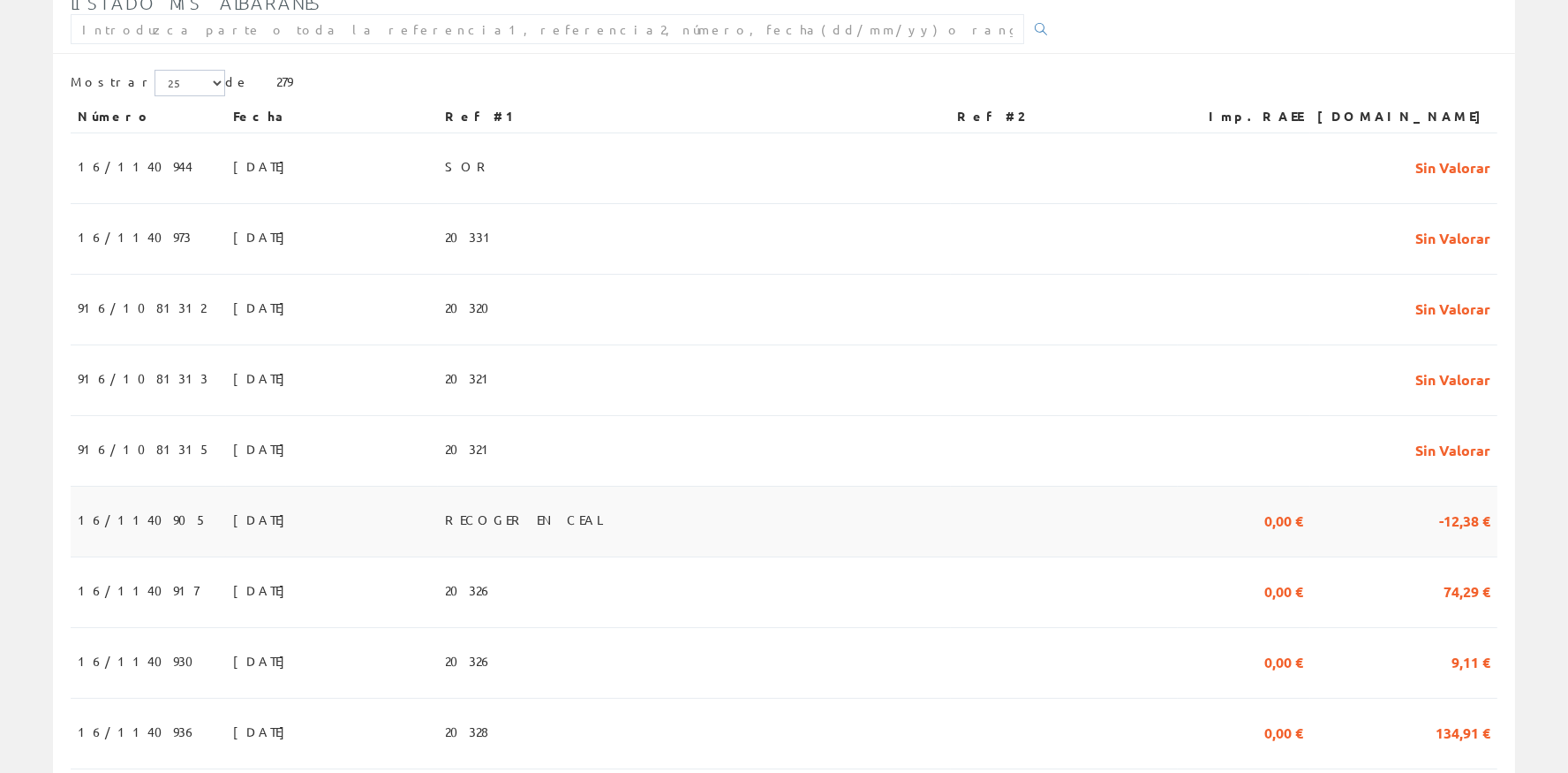
click at [588, 510] on span "RECOGER EN CEAL" at bounding box center [528, 520] width 167 height 30
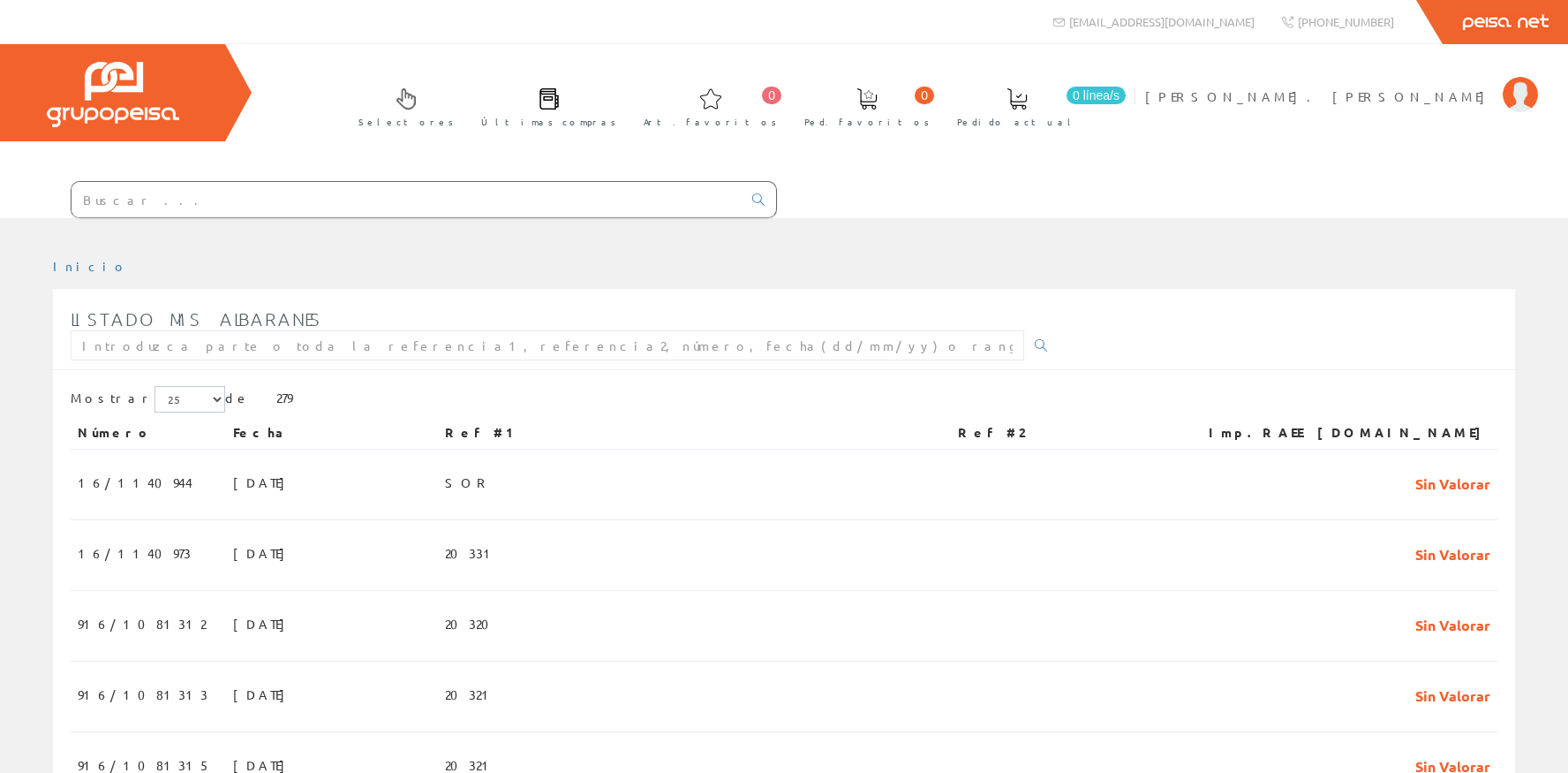
scroll to position [316, 0]
